Goal: Task Accomplishment & Management: Manage account settings

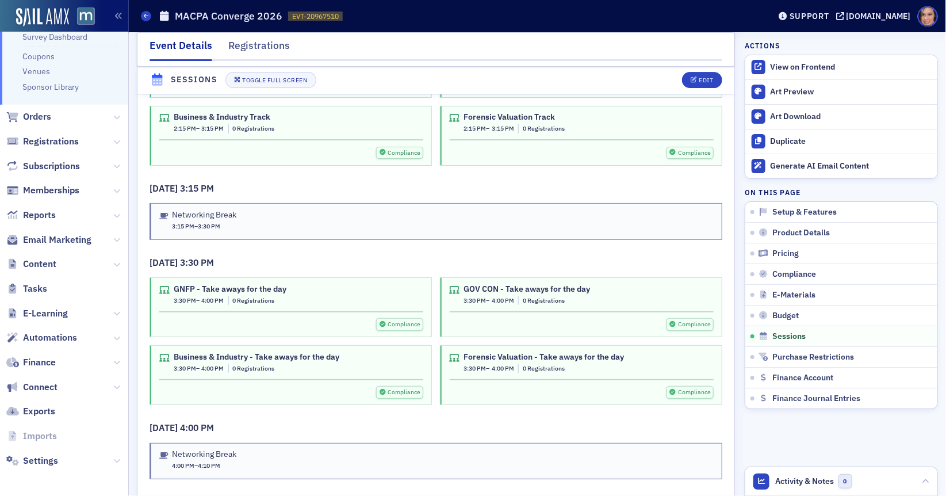
scroll to position [3699, 0]
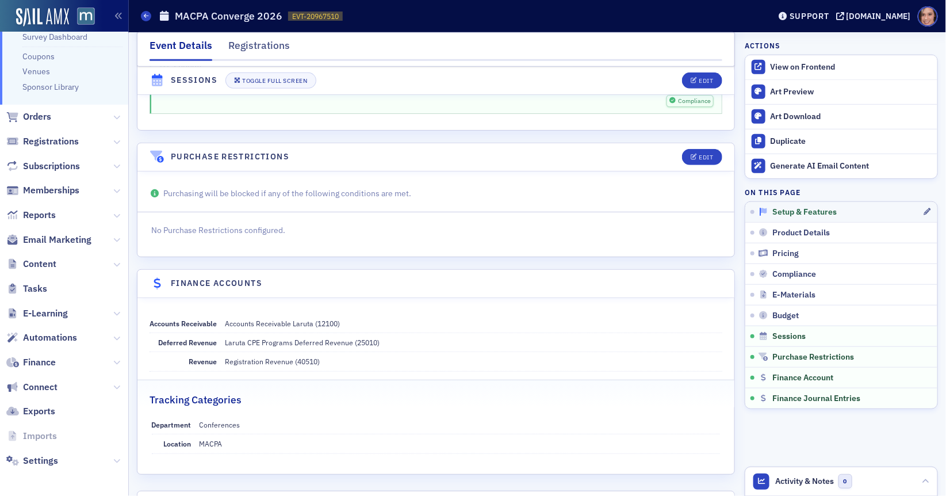
click at [781, 211] on span "Setup & Features" at bounding box center [804, 212] width 64 height 10
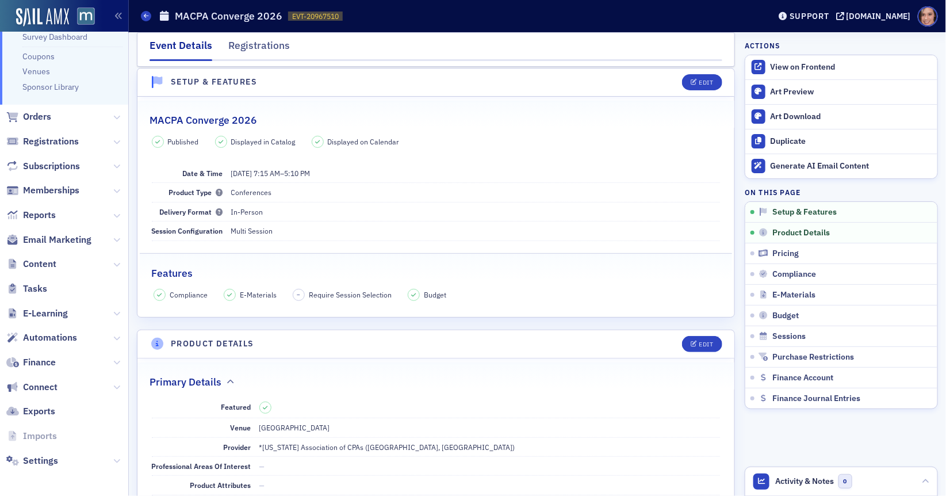
scroll to position [0, 0]
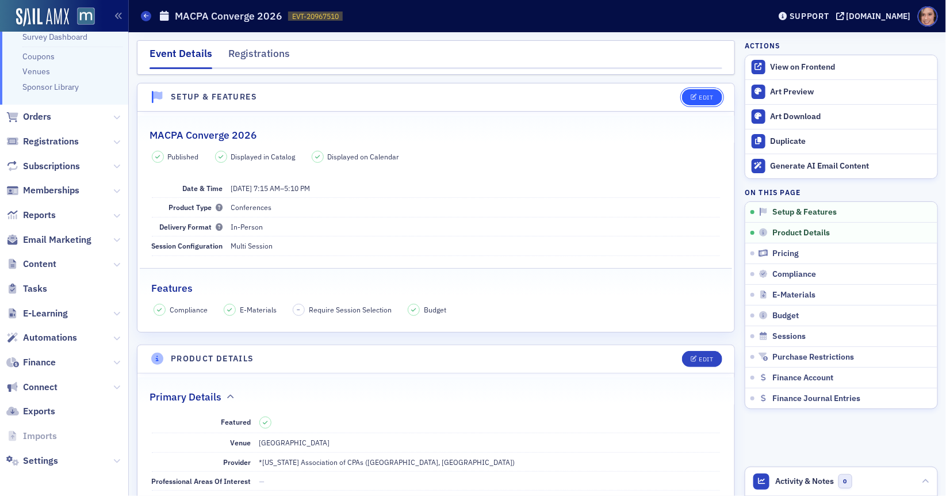
click at [698, 101] on button "Edit" at bounding box center [702, 97] width 40 height 16
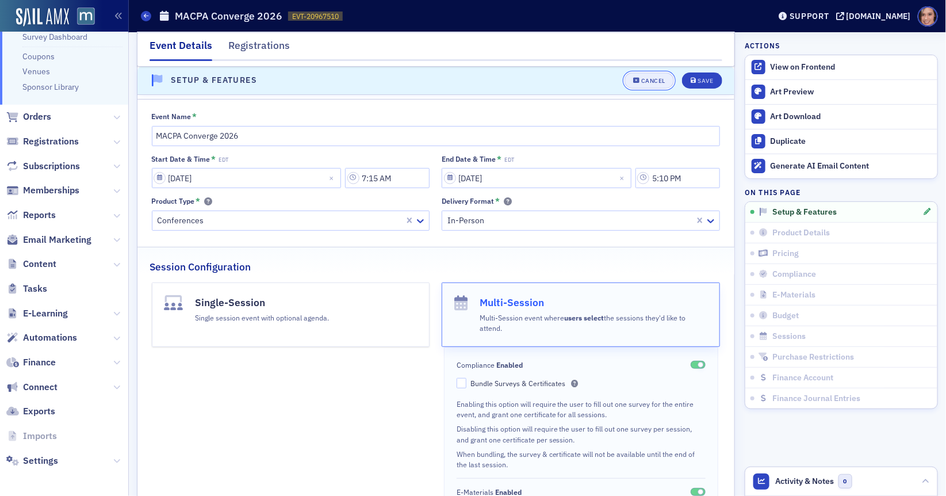
click at [650, 81] on div "Cancel" at bounding box center [653, 81] width 24 height 6
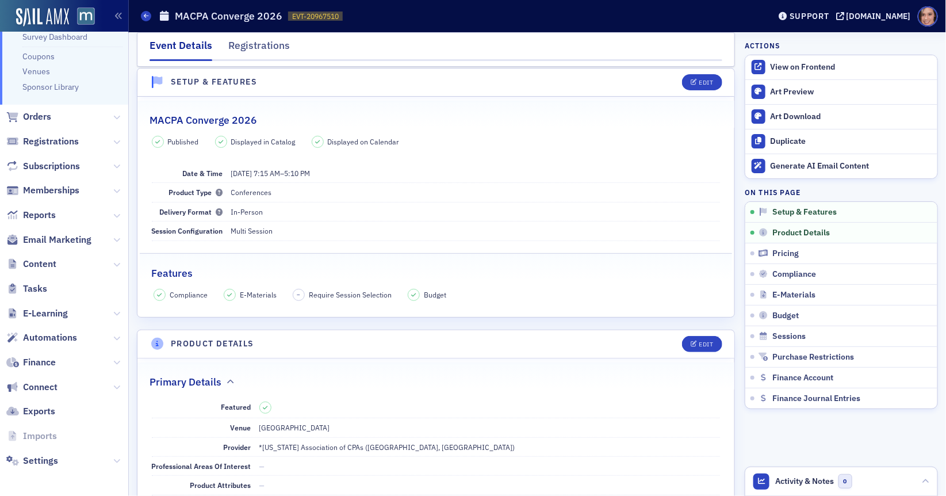
scroll to position [217, 0]
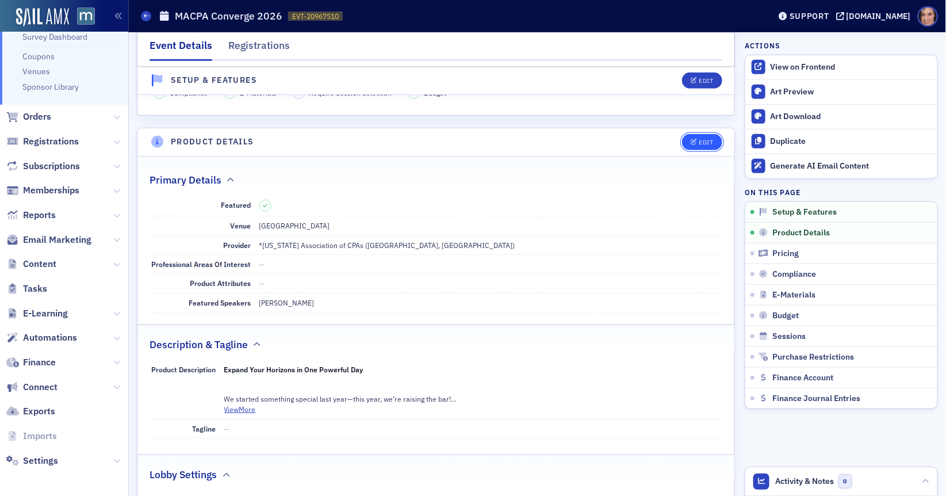
click at [703, 146] on button "Edit" at bounding box center [702, 142] width 40 height 16
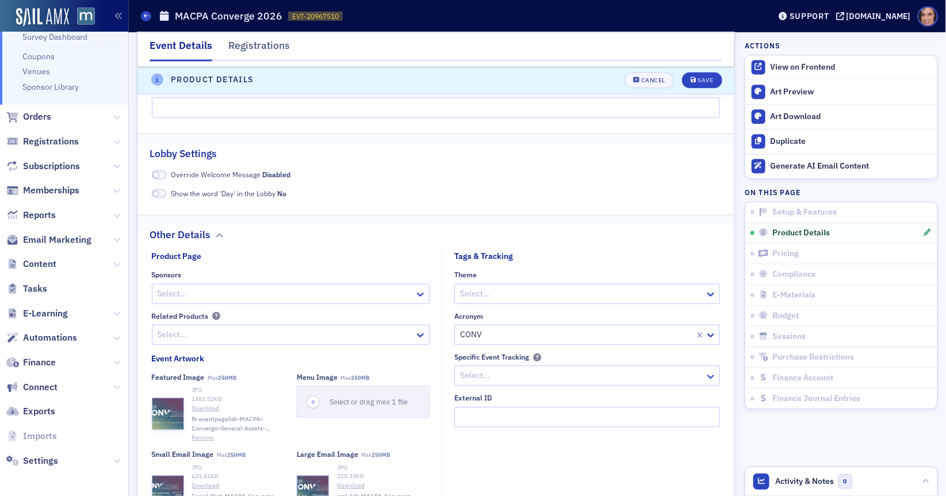
scroll to position [1132, 0]
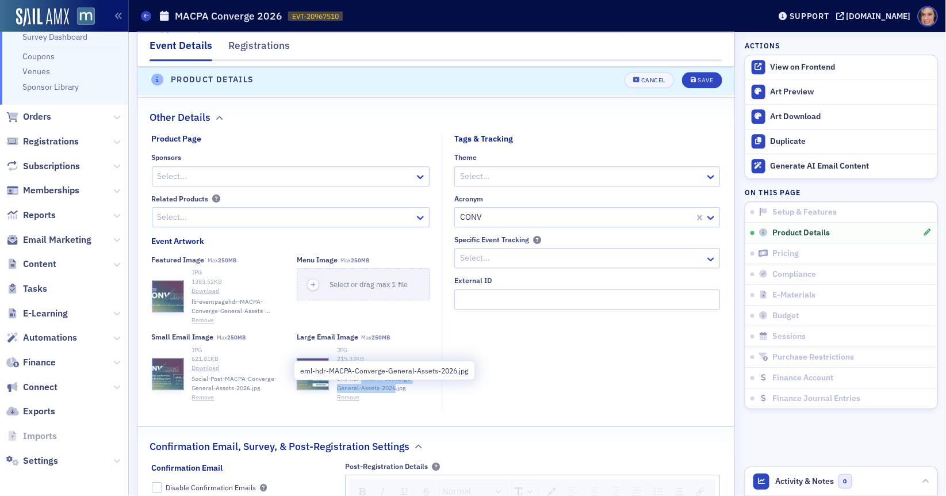
drag, startPoint x: 361, startPoint y: 385, endPoint x: 393, endPoint y: 392, distance: 32.9
click at [393, 392] on span "eml-hdr-MACPA-Converge-General-Assets-2026.jpg" at bounding box center [383, 383] width 93 height 18
copy span "MACPA-Converge-General-Assets-202"
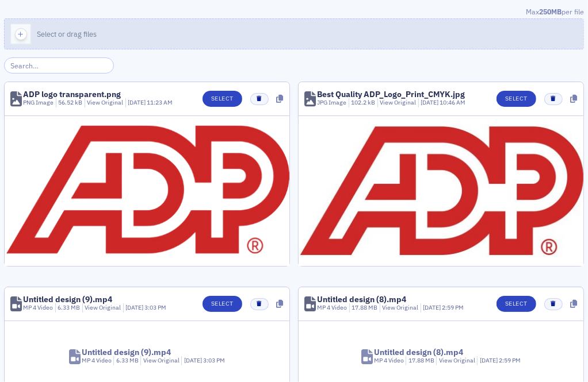
click at [279, 36] on button "Select or drag files" at bounding box center [294, 33] width 580 height 31
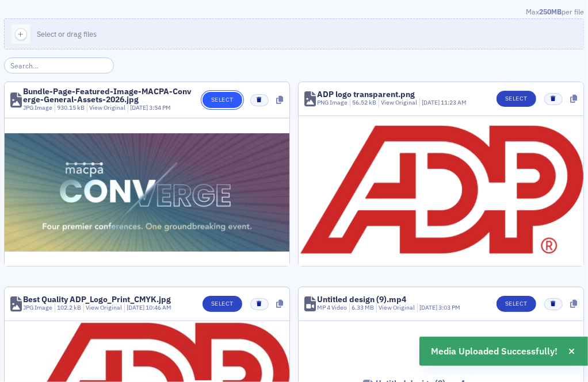
click at [231, 106] on button "Select" at bounding box center [222, 100] width 40 height 16
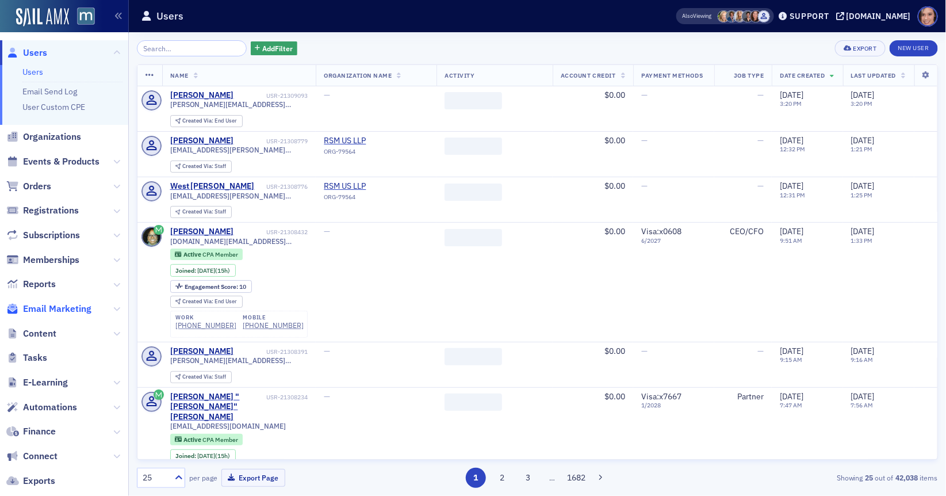
click at [58, 303] on span "Email Marketing" at bounding box center [57, 309] width 68 height 13
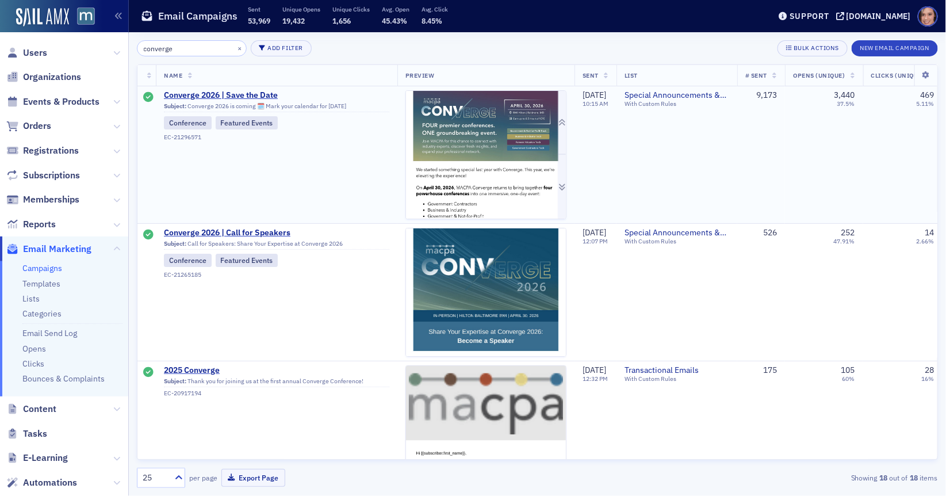
type input "converge"
click at [460, 106] on img at bounding box center [486, 298] width 160 height 414
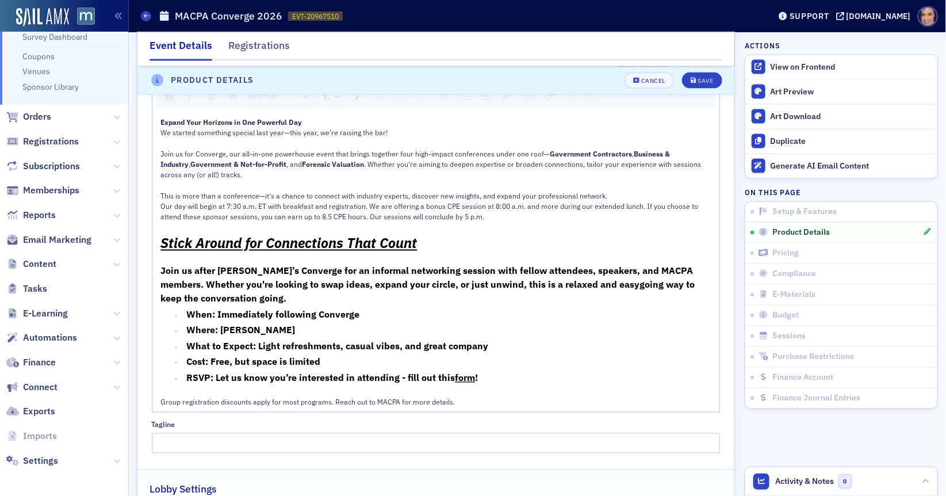
scroll to position [377, 0]
